Goal: Transaction & Acquisition: Purchase product/service

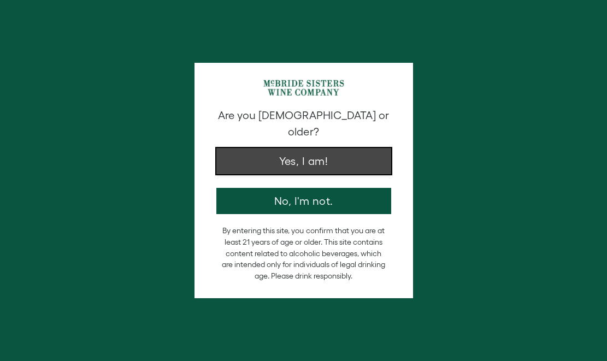
click at [255, 148] on button "Yes, I am!" at bounding box center [303, 161] width 175 height 26
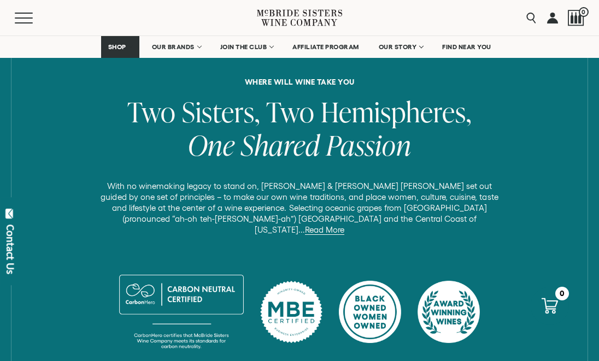
scroll to position [534, 0]
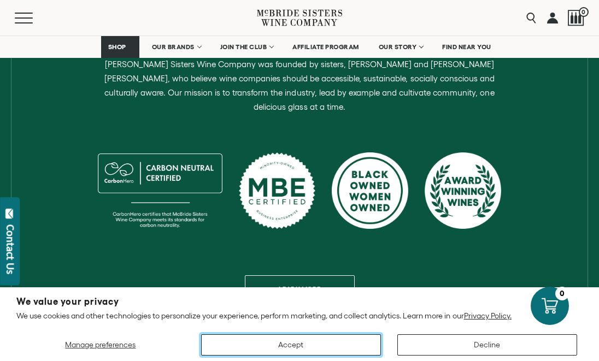
click at [329, 341] on button "Accept" at bounding box center [291, 344] width 180 height 21
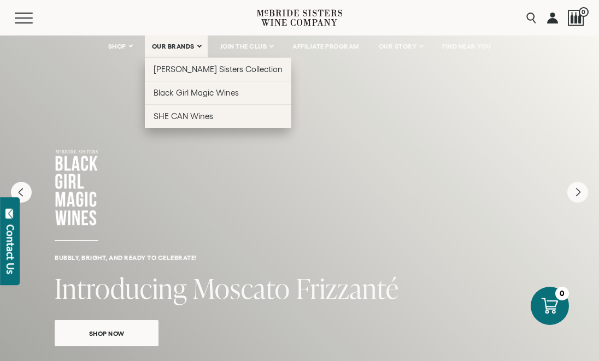
click at [175, 45] on span "OUR BRANDS" at bounding box center [173, 47] width 43 height 8
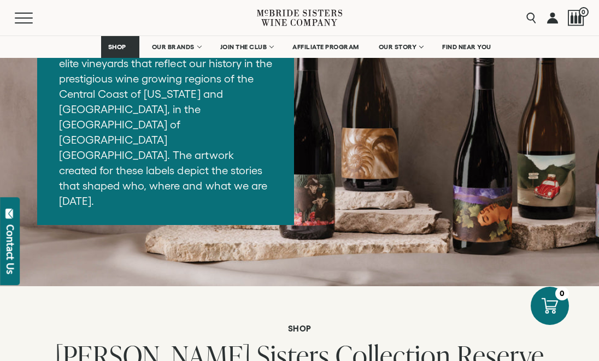
scroll to position [1848, 0]
